Goal: Transaction & Acquisition: Purchase product/service

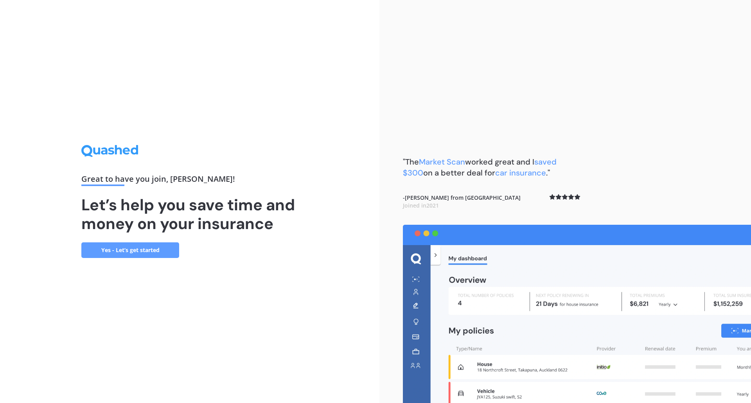
click at [148, 253] on link "Yes - Let’s get started" at bounding box center [130, 250] width 98 height 16
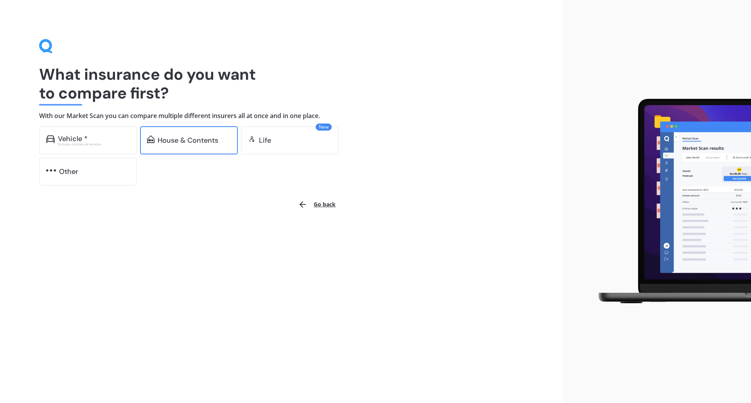
click at [195, 136] on div "House & Contents" at bounding box center [188, 140] width 61 height 8
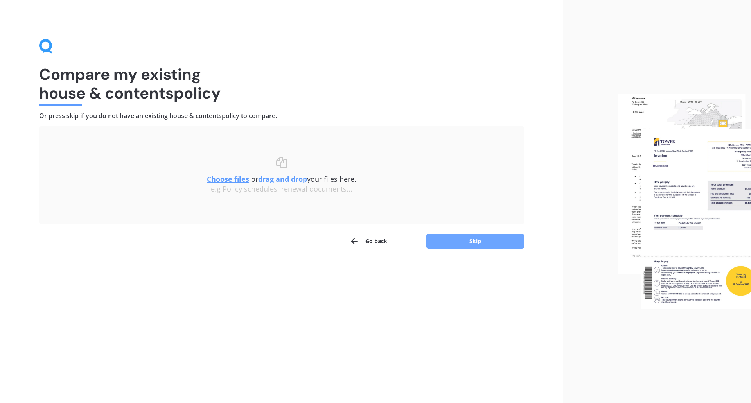
click at [468, 242] on button "Skip" at bounding box center [475, 241] width 98 height 15
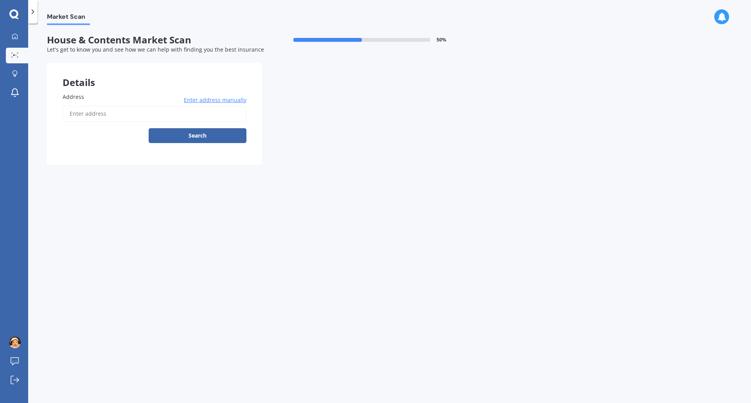
click at [154, 112] on input "Address" at bounding box center [155, 114] width 184 height 16
type input "[STREET_ADDRESS][PERSON_NAME]"
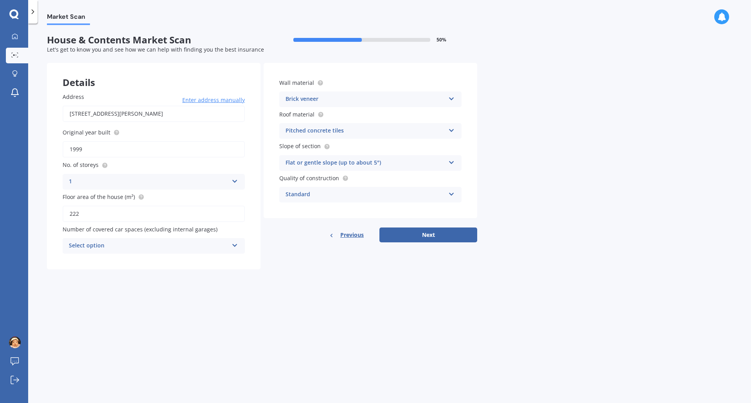
click at [229, 248] on div "Select option 0 1 2 3 4 5+" at bounding box center [154, 246] width 182 height 16
click at [348, 273] on form "House & Contents Market Scan 50 % Let's get to know you and see how we can help…" at bounding box center [262, 154] width 430 height 241
click at [451, 235] on button "Next" at bounding box center [428, 235] width 98 height 15
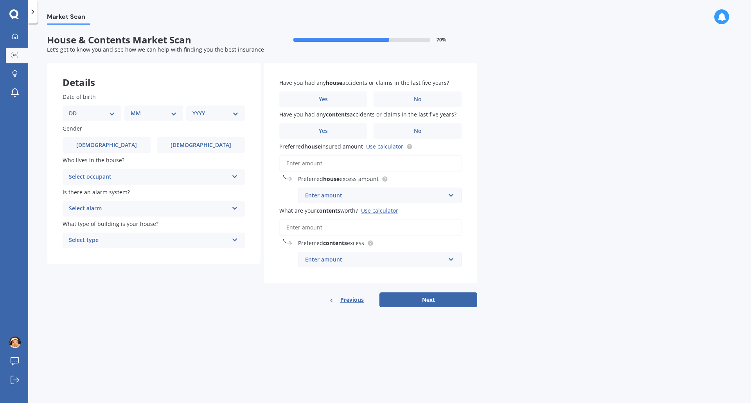
click at [115, 112] on select "DD 01 02 03 04 05 06 07 08 09 10 11 12 13 14 15 16 17 18 19 20 21 22 23 24 25 2…" at bounding box center [92, 113] width 46 height 9
select select "16"
click at [75, 109] on select "DD 01 02 03 04 05 06 07 08 09 10 11 12 13 14 15 16 17 18 19 20 21 22 23 24 25 2…" at bounding box center [92, 113] width 46 height 9
click at [149, 111] on select "MM 01 02 03 04 05 06 07 08 09 10 11 12" at bounding box center [155, 113] width 43 height 9
select select "08"
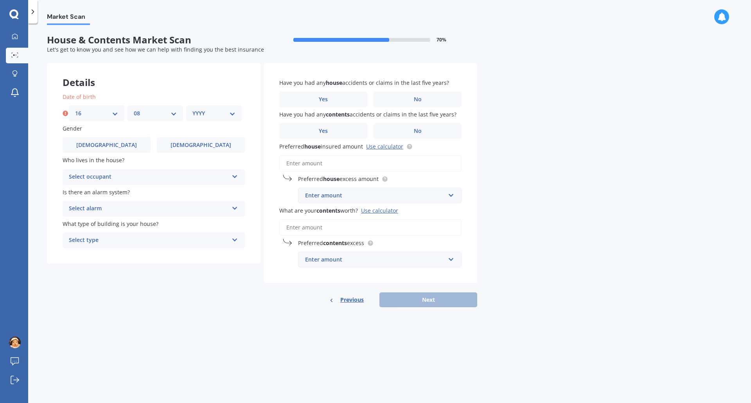
click at [134, 109] on select "MM 01 02 03 04 05 06 07 08 09 10 11 12" at bounding box center [155, 113] width 43 height 9
click at [212, 107] on div "YYYY 2009 2008 2007 2006 2005 2004 2003 2002 2001 2000 1999 1998 1997 1996 1995…" at bounding box center [214, 114] width 56 height 16
click at [221, 115] on select "YYYY 2009 2008 2007 2006 2005 2004 2003 2002 2001 2000 1999 1998 1997 1996 1995…" at bounding box center [213, 113] width 43 height 9
click at [230, 117] on select "YYYY 2009 2008 2007 2006 2005 2004 2003 2002 2001 2000 1999 1998 1997 1996 1995…" at bounding box center [213, 113] width 43 height 9
select select "1976"
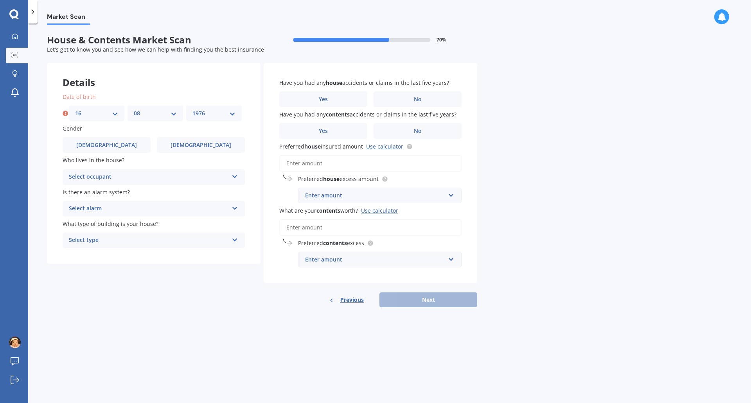
click at [192, 109] on select "YYYY 2009 2008 2007 2006 2005 2004 2003 2002 2001 2000 1999 1998 1997 1996 1995…" at bounding box center [213, 113] width 43 height 9
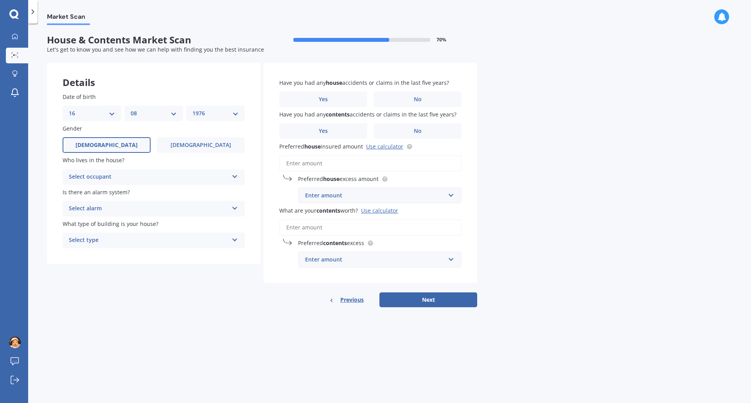
click at [124, 149] on label "[DEMOGRAPHIC_DATA]" at bounding box center [107, 145] width 88 height 16
click at [0, 0] on input "[DEMOGRAPHIC_DATA]" at bounding box center [0, 0] width 0 height 0
click at [146, 181] on div "Select occupant" at bounding box center [149, 176] width 160 height 9
click at [139, 195] on div "Owner" at bounding box center [153, 192] width 181 height 14
click at [137, 210] on div "Select alarm" at bounding box center [149, 208] width 160 height 9
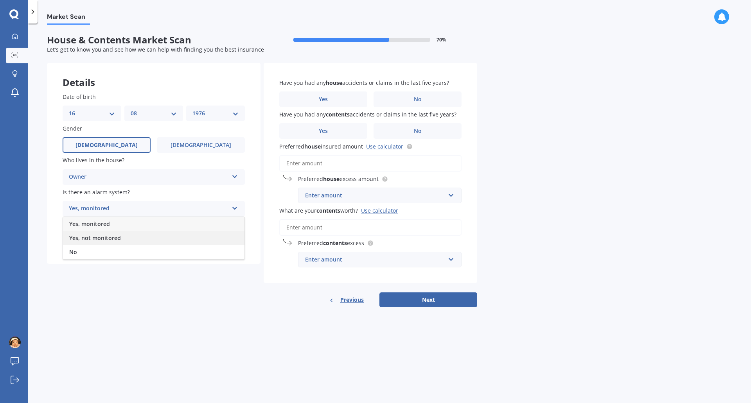
click at [109, 240] on span "Yes, not monitored" at bounding box center [95, 237] width 52 height 7
click at [138, 241] on div "Select type" at bounding box center [149, 240] width 160 height 9
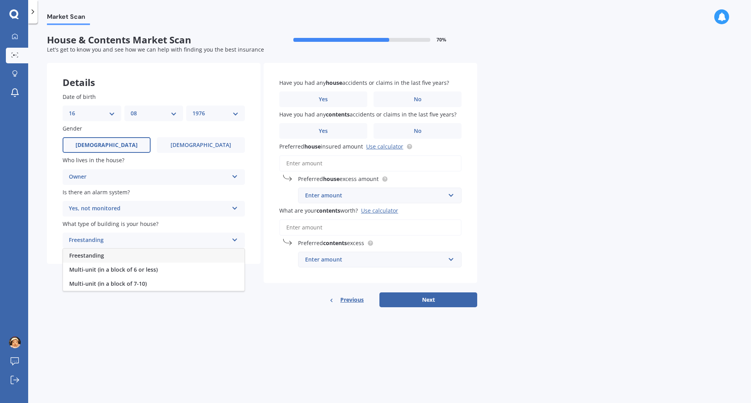
click at [139, 258] on div "Freestanding" at bounding box center [153, 256] width 181 height 14
click at [349, 101] on label "Yes" at bounding box center [323, 99] width 88 height 16
click at [0, 0] on input "Yes" at bounding box center [0, 0] width 0 height 0
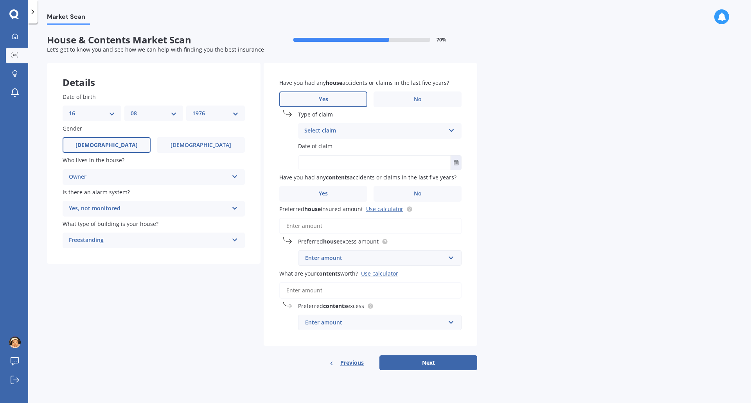
click at [373, 133] on div "Select claim" at bounding box center [374, 130] width 141 height 9
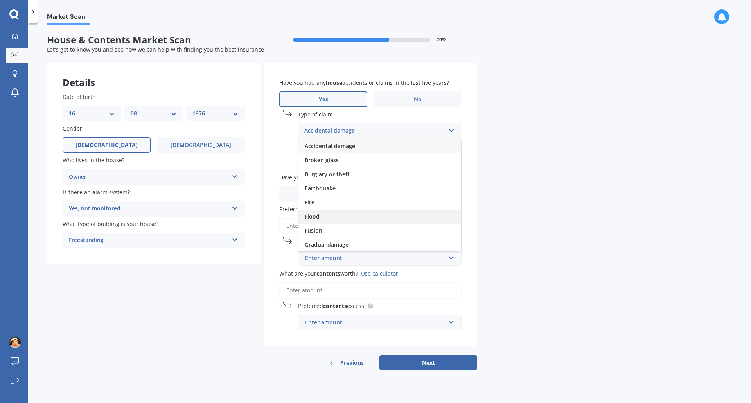
click at [360, 212] on div "Flood" at bounding box center [379, 217] width 163 height 14
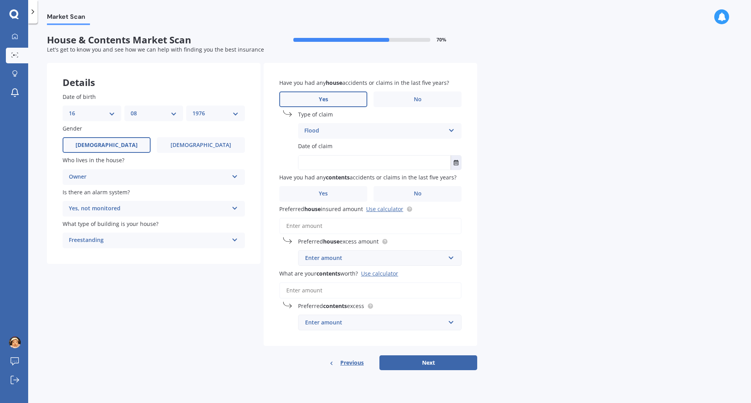
click at [419, 163] on input "text" at bounding box center [374, 163] width 152 height 14
click at [457, 163] on icon "Select date" at bounding box center [456, 162] width 5 height 5
click at [331, 183] on icon "button" at bounding box center [329, 181] width 4 height 5
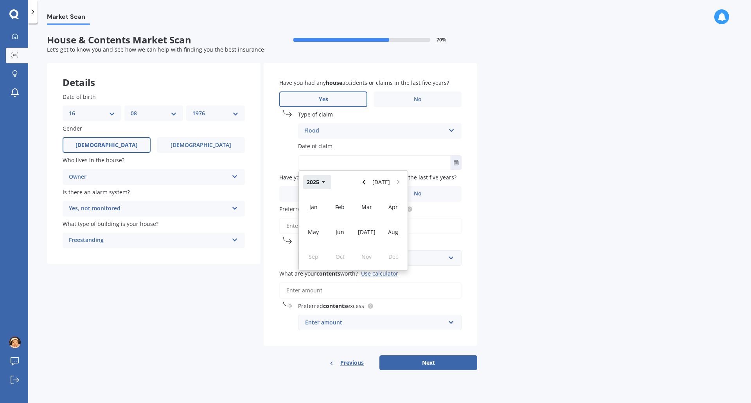
click at [323, 185] on icon "button" at bounding box center [324, 181] width 4 height 5
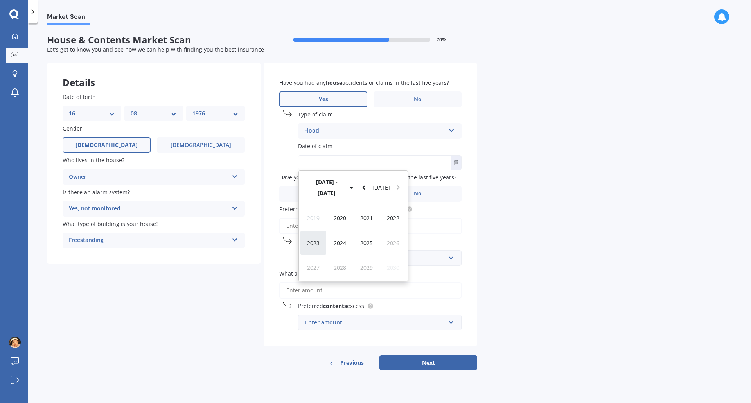
click at [317, 239] on span "2023" at bounding box center [313, 242] width 13 height 7
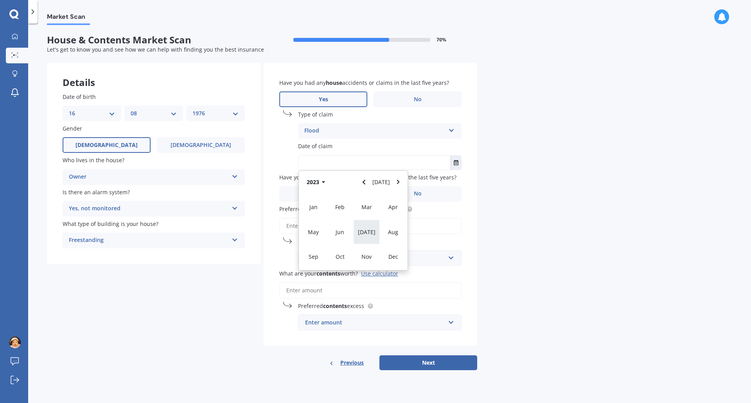
click at [367, 234] on span "[DATE]" at bounding box center [367, 231] width 18 height 7
click at [364, 222] on div "07" at bounding box center [367, 222] width 15 height 11
type input "[DATE]"
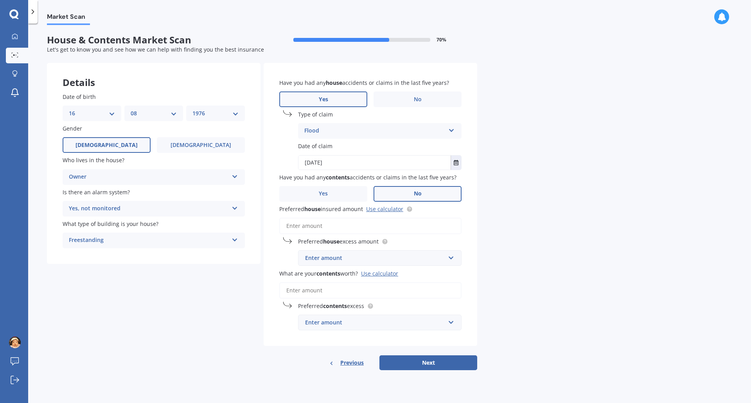
click at [405, 195] on label "No" at bounding box center [417, 194] width 88 height 16
click at [0, 0] on input "No" at bounding box center [0, 0] width 0 height 0
click at [355, 228] on input "Preferred house insured amount Use calculator" at bounding box center [370, 226] width 182 height 16
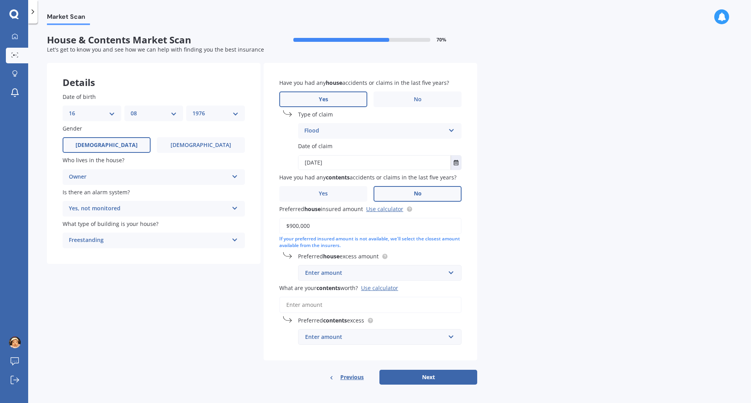
type input "$900,000"
click at [366, 276] on div "Enter amount" at bounding box center [375, 273] width 140 height 9
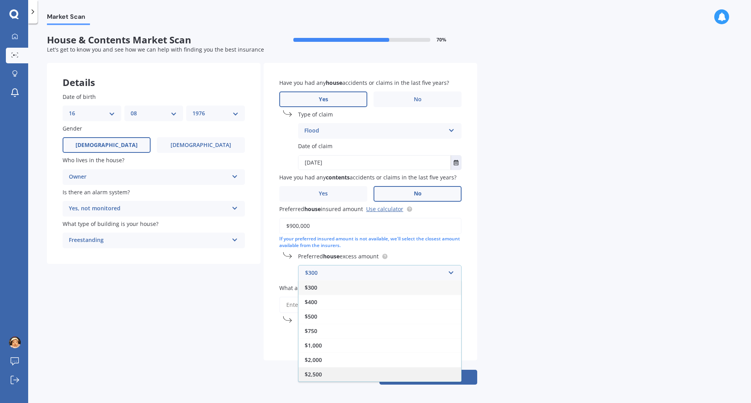
click at [350, 370] on div "$2,500" at bounding box center [379, 374] width 163 height 14
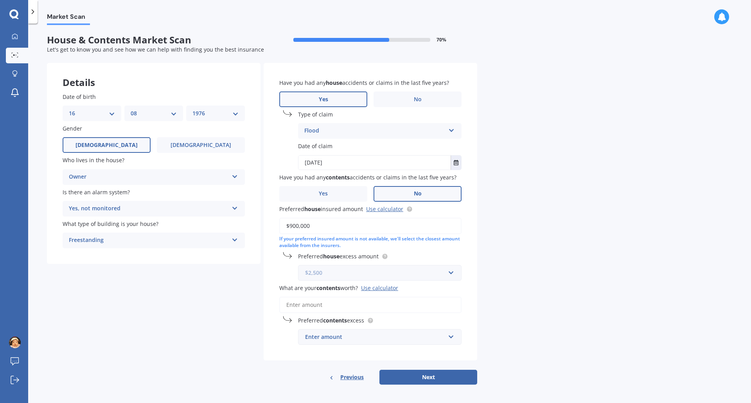
click at [358, 278] on input "text" at bounding box center [377, 272] width 156 height 15
click at [194, 283] on div "Details Date of birth DD 01 02 03 04 05 06 07 08 09 10 11 12 13 14 15 16 17 18 …" at bounding box center [262, 224] width 430 height 322
click at [342, 307] on input "What are your contents worth? Use calculator" at bounding box center [370, 305] width 182 height 16
click at [362, 302] on input "What are your contents worth? Use calculator" at bounding box center [370, 305] width 182 height 16
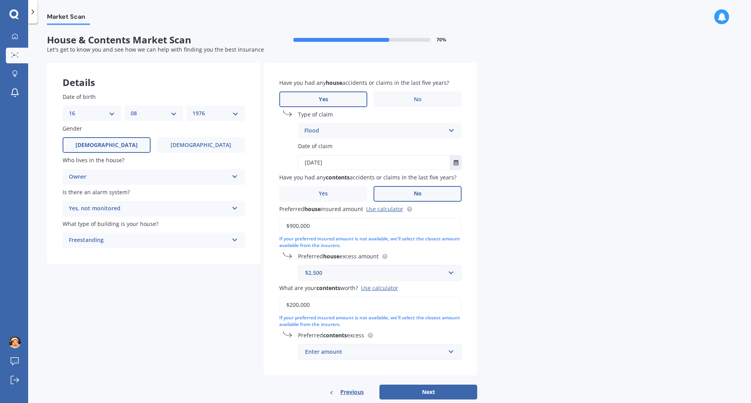
type input "$200,000"
click at [576, 322] on div "Market Scan House & Contents Market Scan 70 % Let's get to know you and see how…" at bounding box center [389, 215] width 723 height 380
click at [387, 353] on div "Enter amount" at bounding box center [375, 352] width 140 height 9
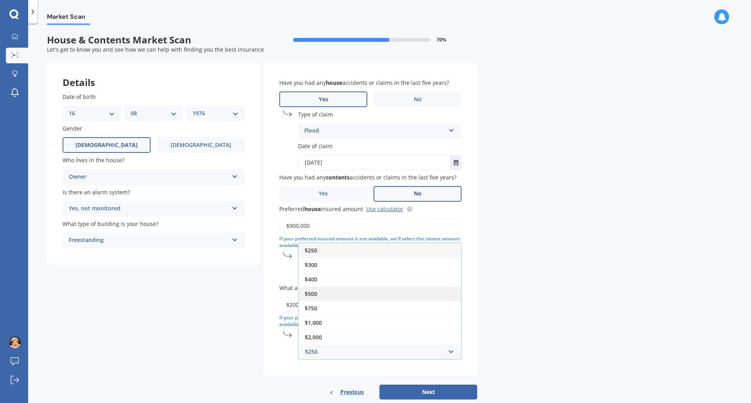
click at [395, 296] on div "$500" at bounding box center [379, 294] width 163 height 14
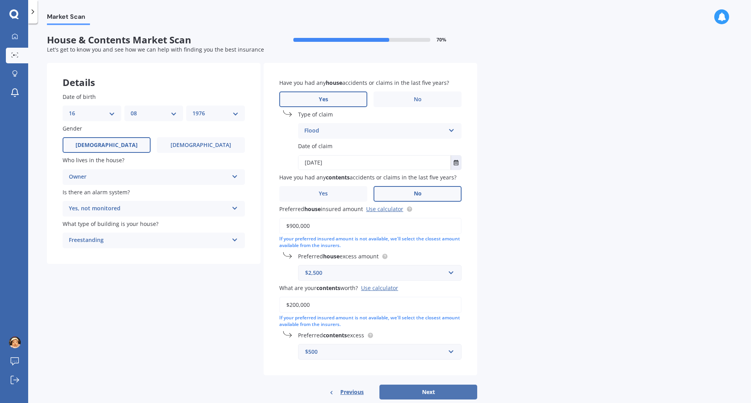
click at [434, 393] on button "Next" at bounding box center [428, 392] width 98 height 15
select select "16"
select select "08"
select select "1976"
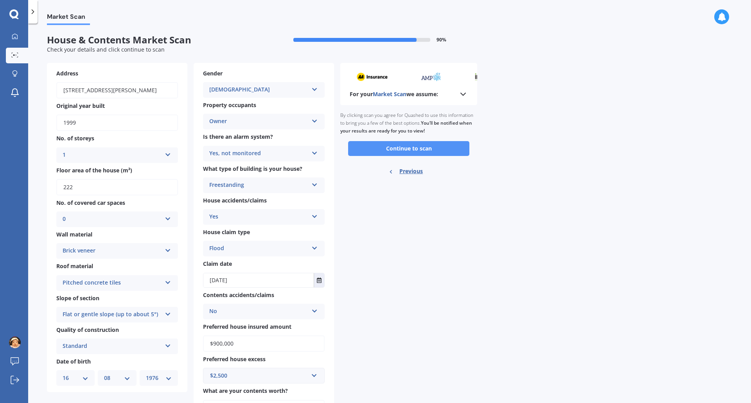
click at [424, 147] on button "Continue to scan" at bounding box center [408, 148] width 121 height 15
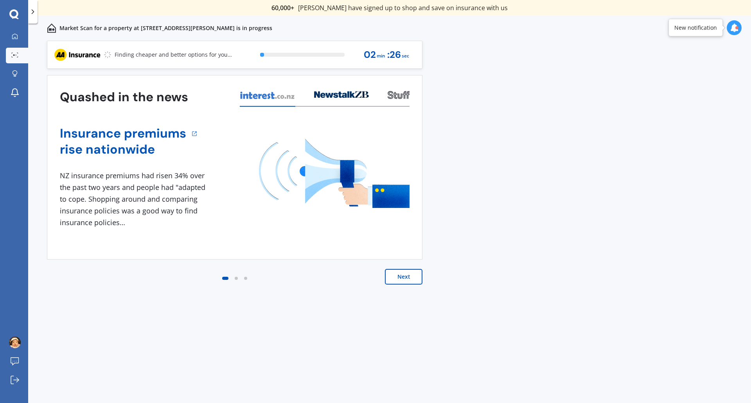
click at [410, 279] on button "Next" at bounding box center [404, 277] width 38 height 16
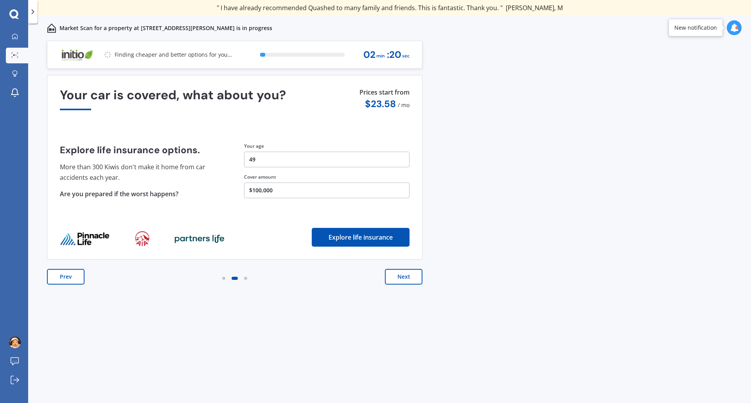
click at [294, 161] on button "49" at bounding box center [326, 160] width 165 height 16
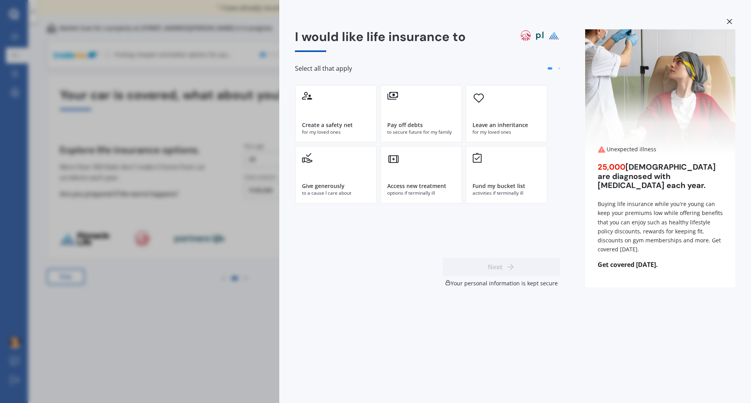
click at [172, 345] on div "I would like life insurance to Select all that apply Create a safety net for my…" at bounding box center [375, 201] width 751 height 403
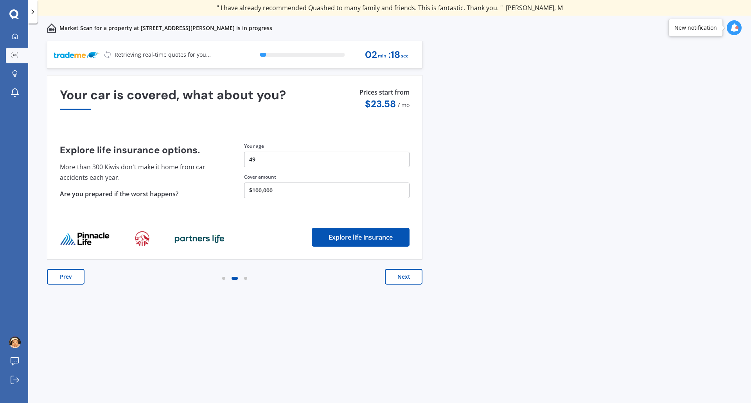
click at [403, 279] on button "Next" at bounding box center [404, 277] width 38 height 16
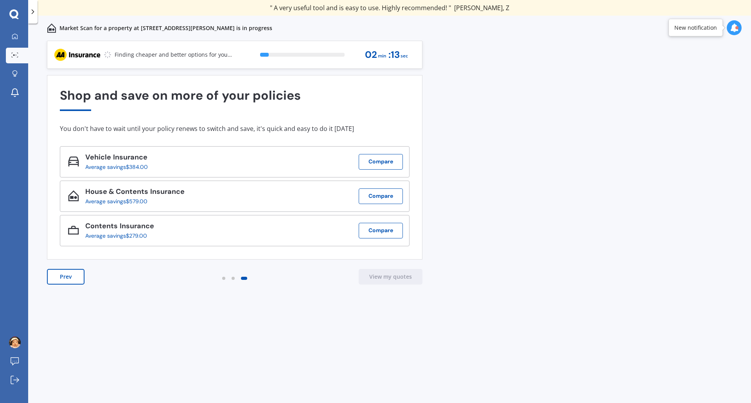
click at [62, 276] on button "Prev" at bounding box center [66, 277] width 38 height 16
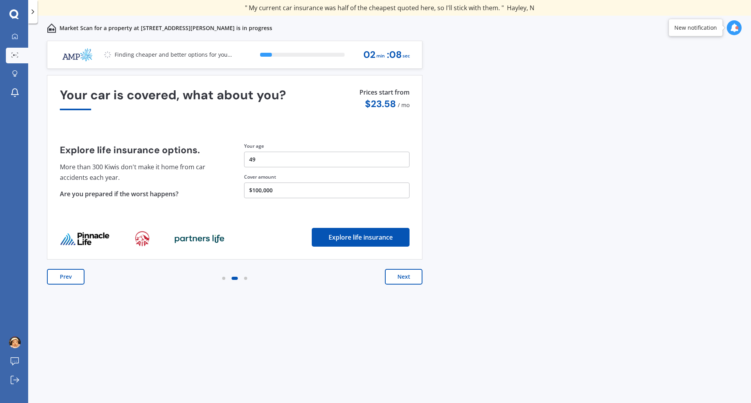
click at [78, 278] on button "Prev" at bounding box center [66, 277] width 38 height 16
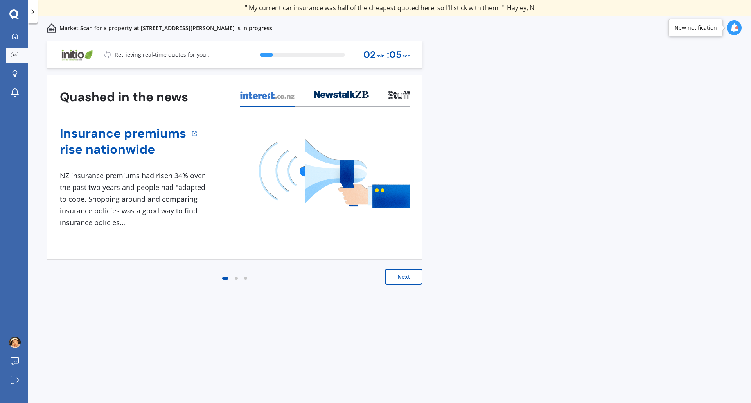
click at [393, 278] on button "Next" at bounding box center [404, 277] width 38 height 16
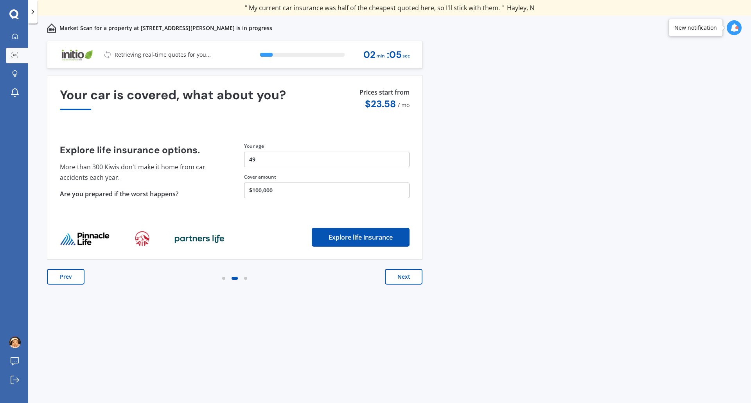
click at [396, 277] on button "Next" at bounding box center [404, 277] width 38 height 16
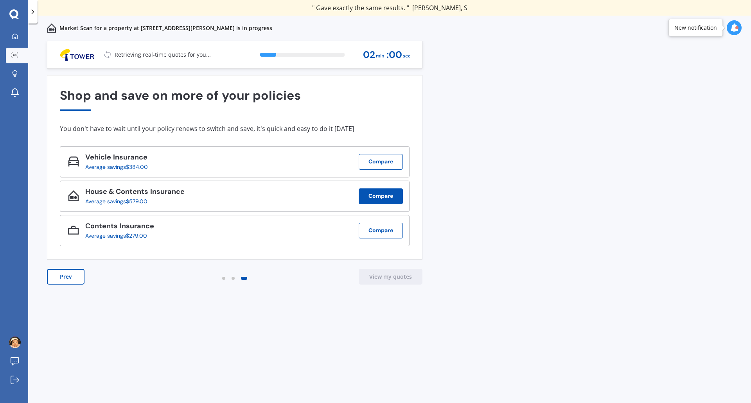
click at [387, 196] on button "Compare" at bounding box center [381, 196] width 44 height 16
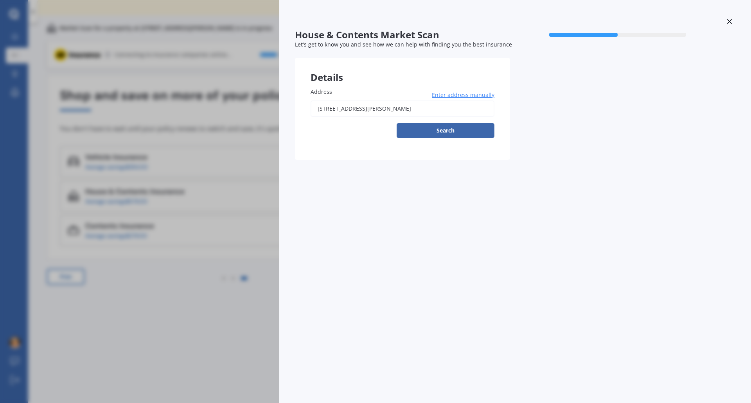
click at [147, 359] on div "House & Contents Market Scan 50 % Let's get to know you and see how we can help…" at bounding box center [375, 201] width 751 height 403
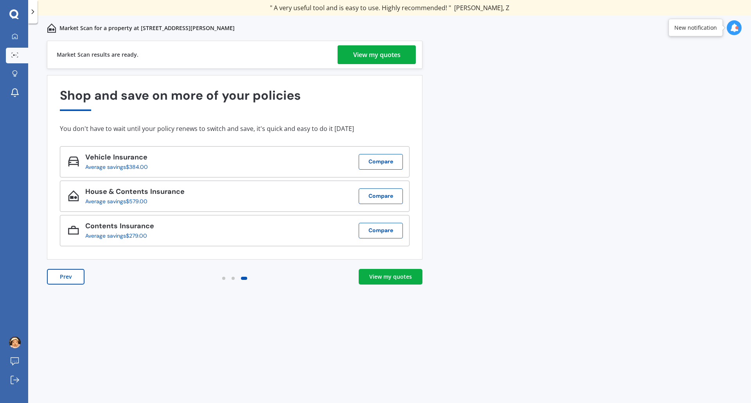
click at [392, 52] on div "View my quotes" at bounding box center [376, 54] width 47 height 19
